Goal: Task Accomplishment & Management: Manage account settings

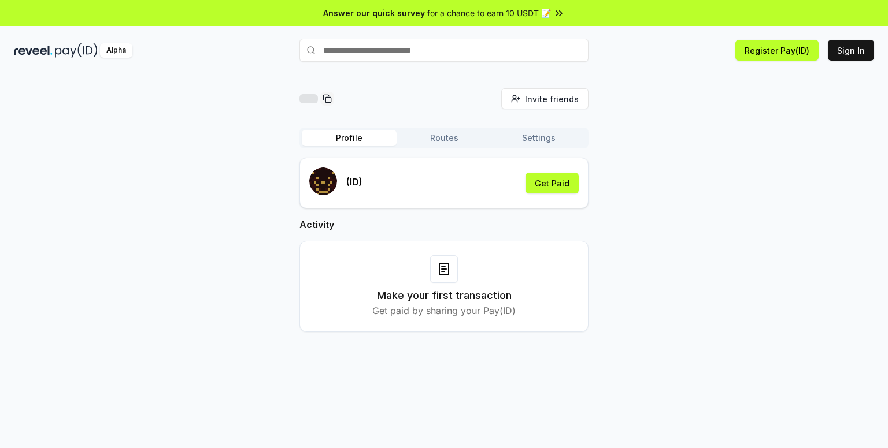
click at [466, 139] on button "Routes" at bounding box center [443, 138] width 95 height 16
click at [375, 138] on button "Profile" at bounding box center [349, 138] width 95 height 16
